Goal: Task Accomplishment & Management: Complete application form

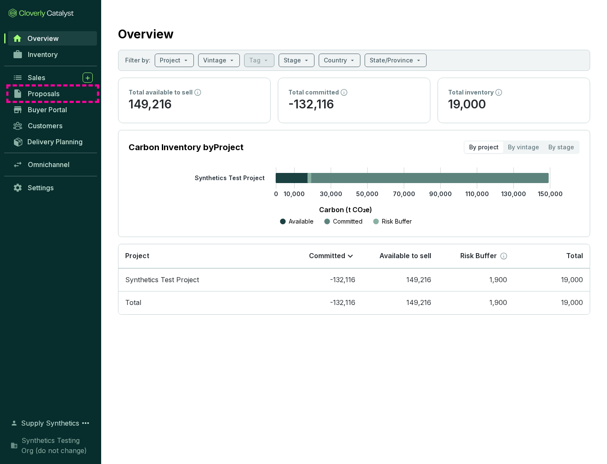
click at [53, 94] on span "Proposals" at bounding box center [44, 93] width 32 height 8
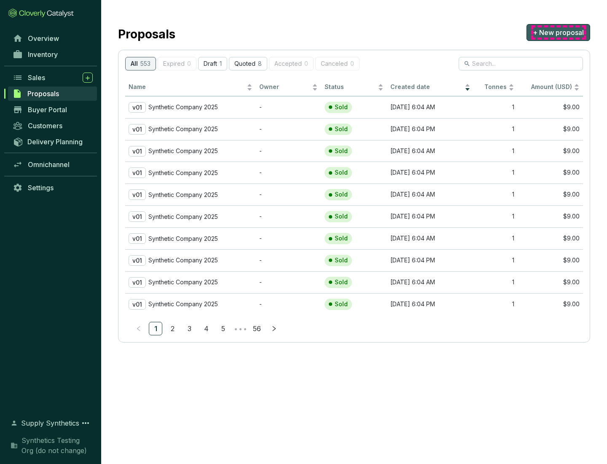
click at [558, 32] on span "+ New proposal" at bounding box center [558, 32] width 51 height 10
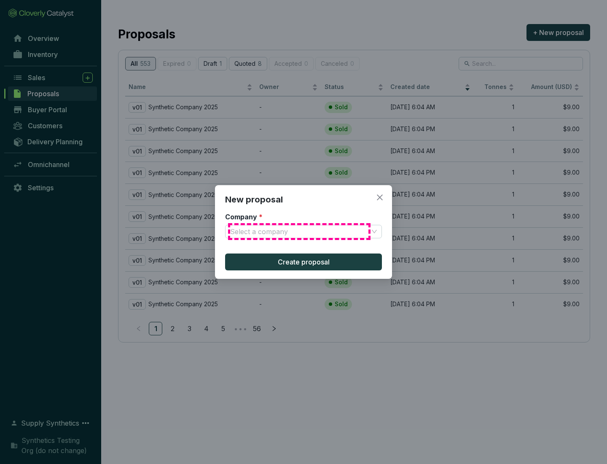
click at [299, 231] on input "Company *" at bounding box center [299, 231] width 138 height 13
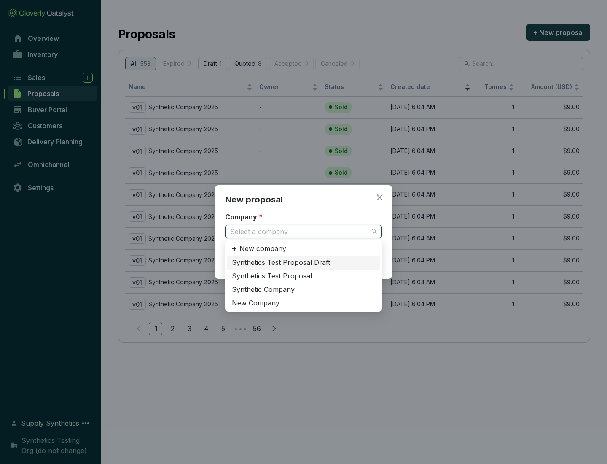
click at [303, 289] on div "Synthetic Company" at bounding box center [303, 289] width 143 height 9
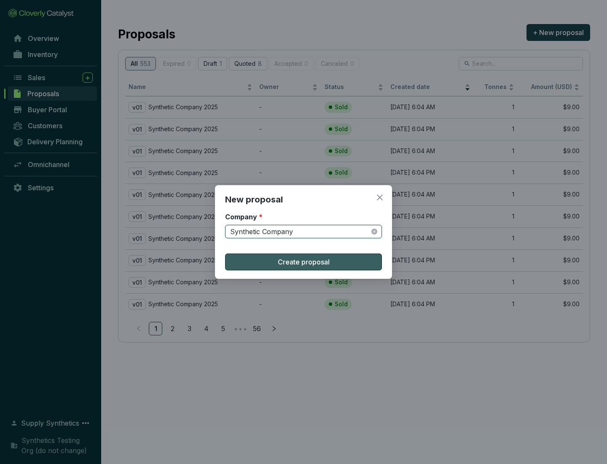
click at [303, 262] on span "Create proposal" at bounding box center [304, 262] width 52 height 10
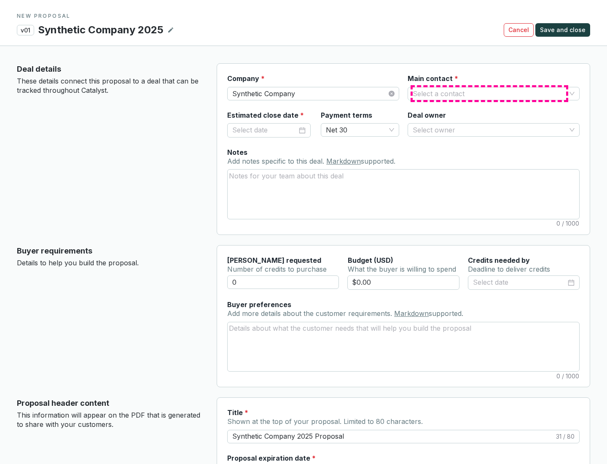
click at [489, 93] on input "Main contact *" at bounding box center [489, 93] width 153 height 13
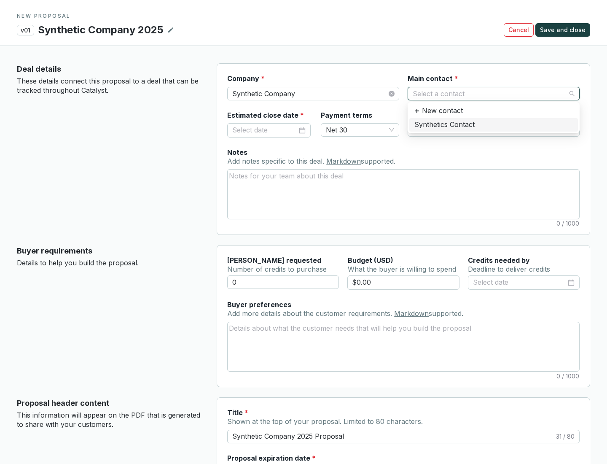
click at [493, 124] on div "Synthetics Contact" at bounding box center [493, 124] width 158 height 9
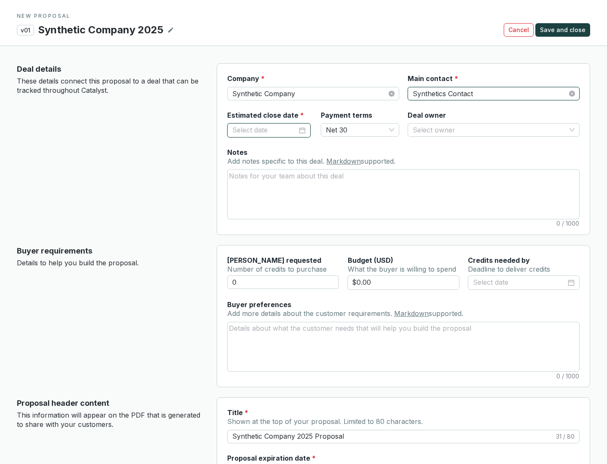
click at [265, 130] on input "Estimated close date *" at bounding box center [264, 130] width 65 height 11
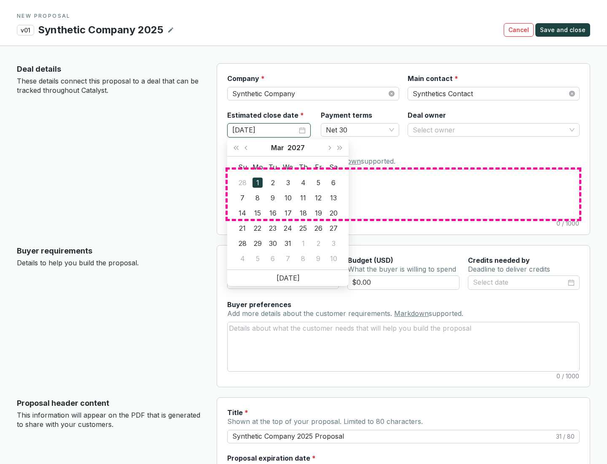
type input "[DATE]"
click at [403, 194] on textarea "Notes Add notes specific to this deal. Markdown supported." at bounding box center [403, 193] width 351 height 49
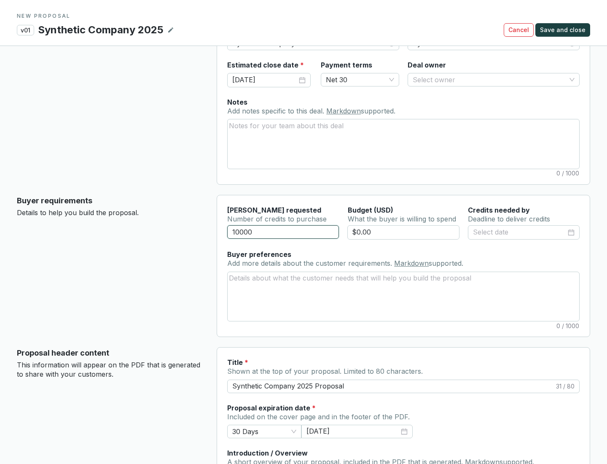
scroll to position [51, 0]
type input "10000"
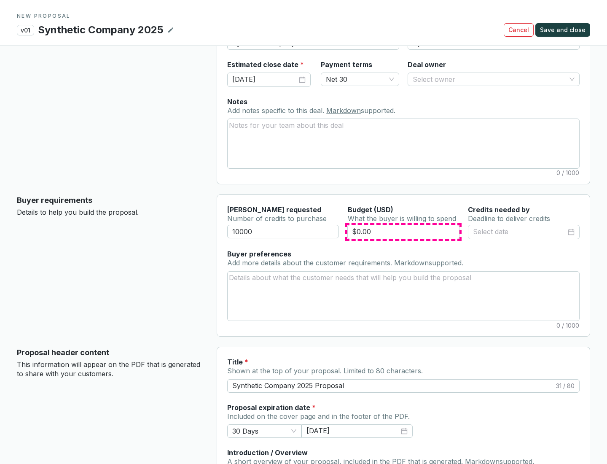
type input "$0.00"
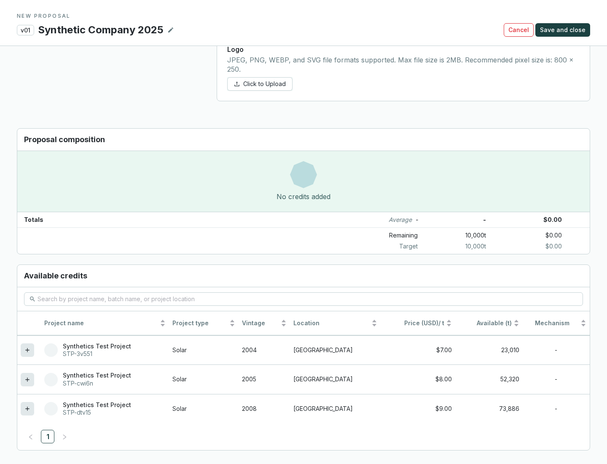
click at [27, 408] on icon at bounding box center [27, 408] width 4 height 4
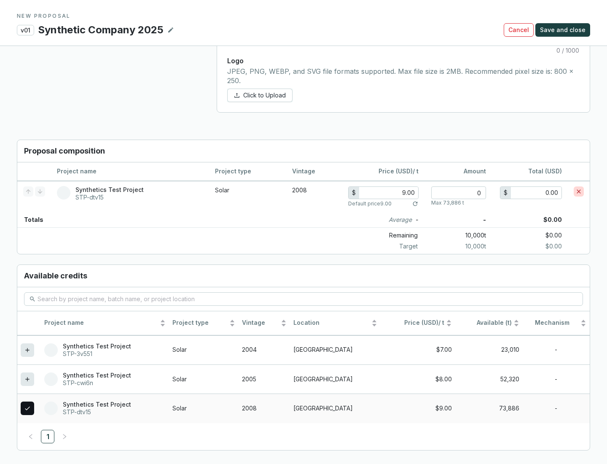
scroll to position [485, 0]
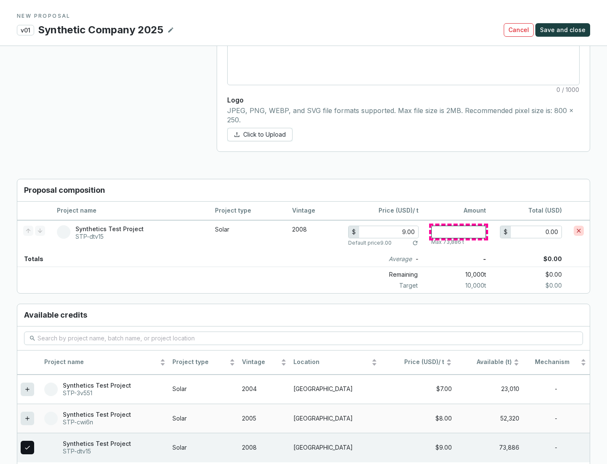
type input "1"
type input "9.00"
type input "1"
click at [564, 30] on span "Save and close" at bounding box center [563, 30] width 46 height 8
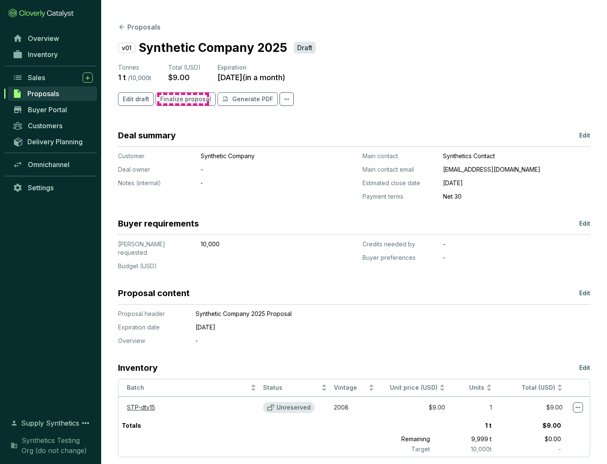
click at [183, 99] on span "Finalize proposal" at bounding box center [185, 99] width 51 height 8
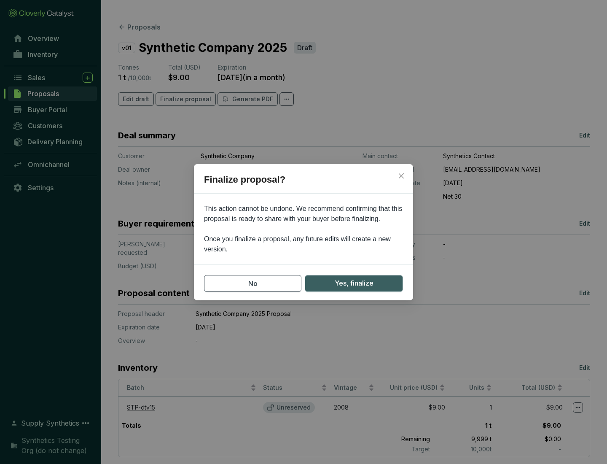
click at [354, 283] on span "Yes, finalize" at bounding box center [354, 283] width 39 height 11
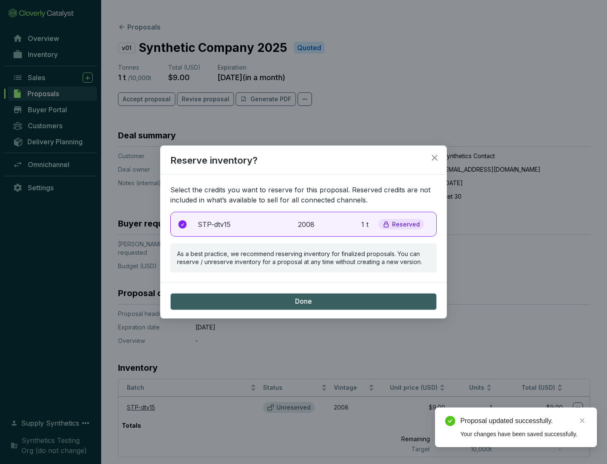
click at [303, 224] on p "2008" at bounding box center [307, 224] width 19 height 10
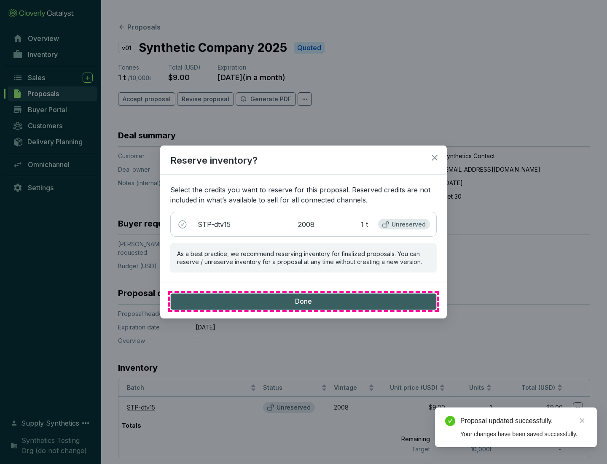
click at [303, 301] on span "Done" at bounding box center [303, 301] width 17 height 9
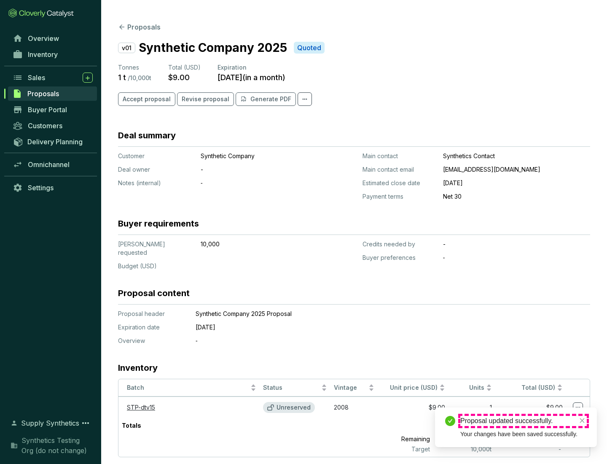
click at [523, 421] on div "Proposal updated successfully." at bounding box center [523, 420] width 126 height 10
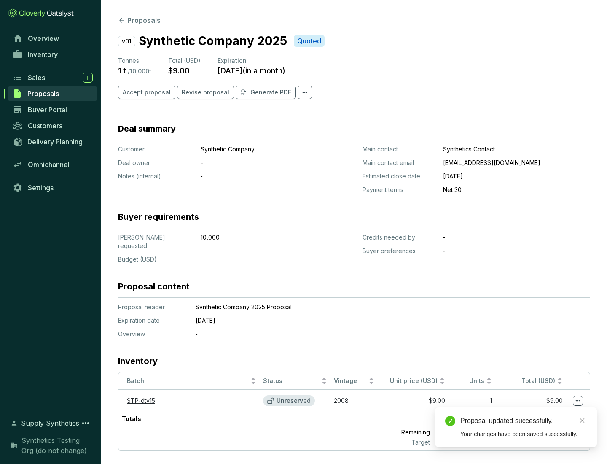
click at [578, 400] on icon at bounding box center [578, 400] width 5 height 1
click at [552, 411] on div "Proposal updated successfully. Your changes have been saved successfully." at bounding box center [516, 427] width 162 height 40
click at [523, 421] on div "Proposal updated successfully." at bounding box center [523, 420] width 126 height 10
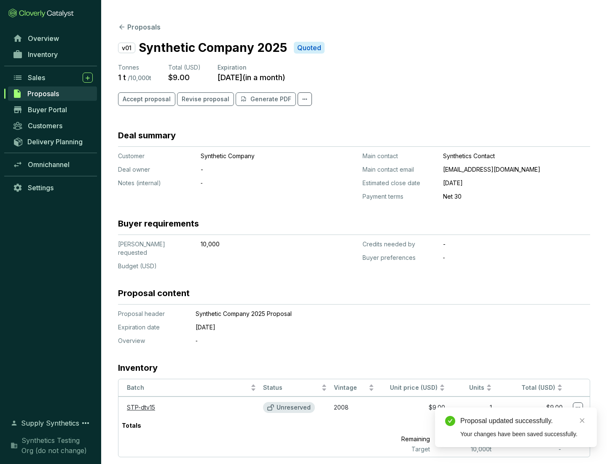
click at [145, 99] on span "Accept proposal" at bounding box center [147, 99] width 48 height 8
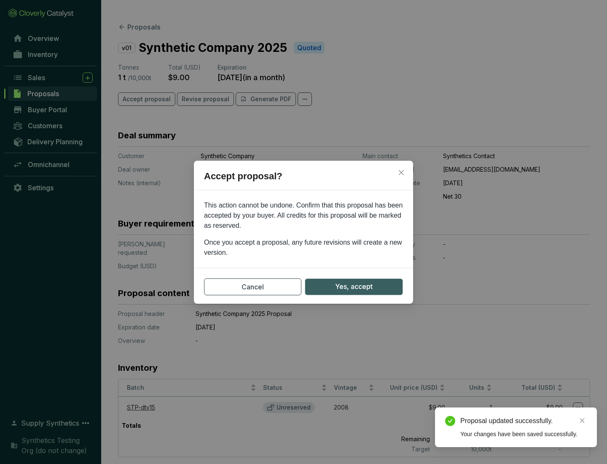
click at [354, 286] on span "Yes, accept" at bounding box center [354, 286] width 38 height 11
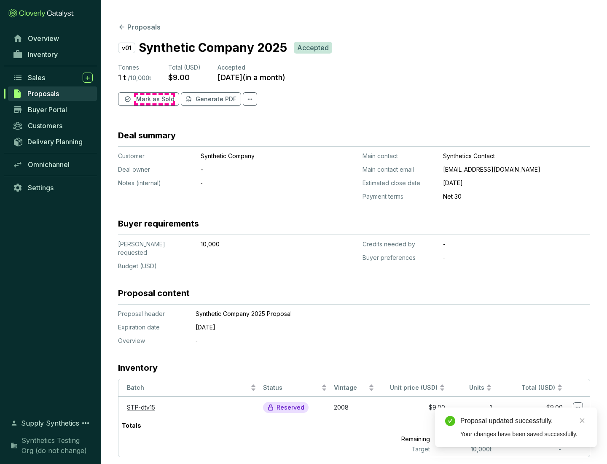
click at [154, 99] on span "Mark as Sold" at bounding box center [155, 99] width 38 height 8
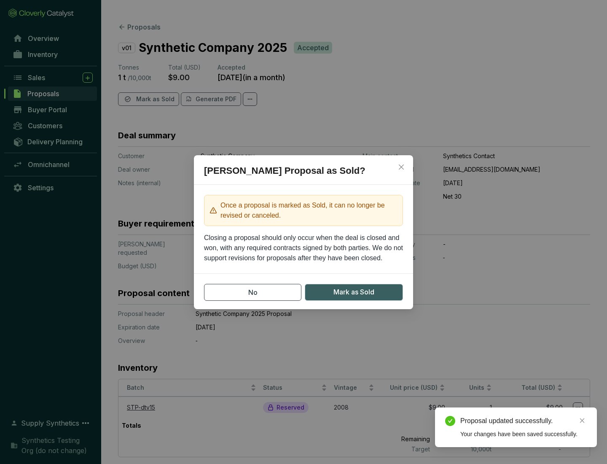
click at [354, 292] on span "Mark as Sold" at bounding box center [353, 292] width 41 height 11
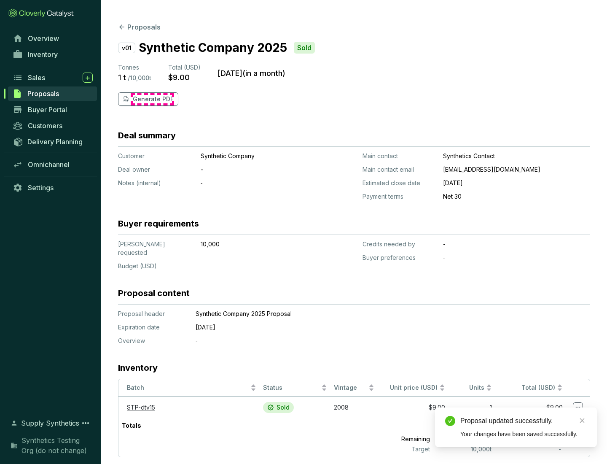
click at [152, 99] on p "Generate PDF" at bounding box center [153, 99] width 41 height 8
click at [523, 421] on div "Proposal updated successfully." at bounding box center [523, 420] width 126 height 10
